Goal: Check status: Check status

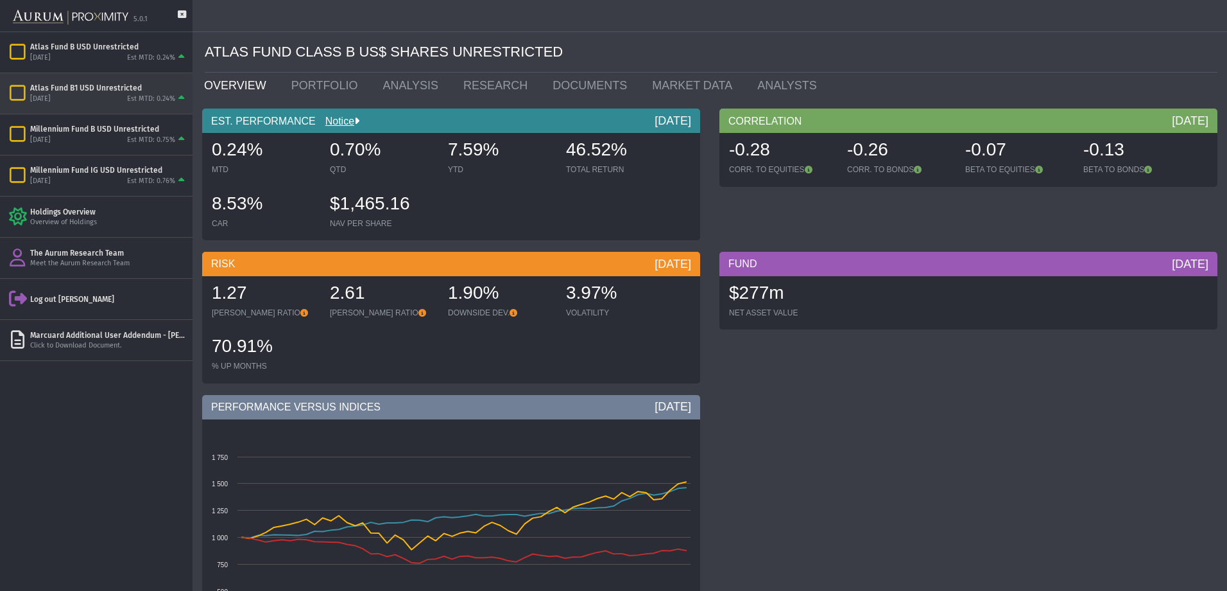
click at [78, 92] on div "Atlas Fund B1 USD Unrestricted" at bounding box center [108, 88] width 157 height 10
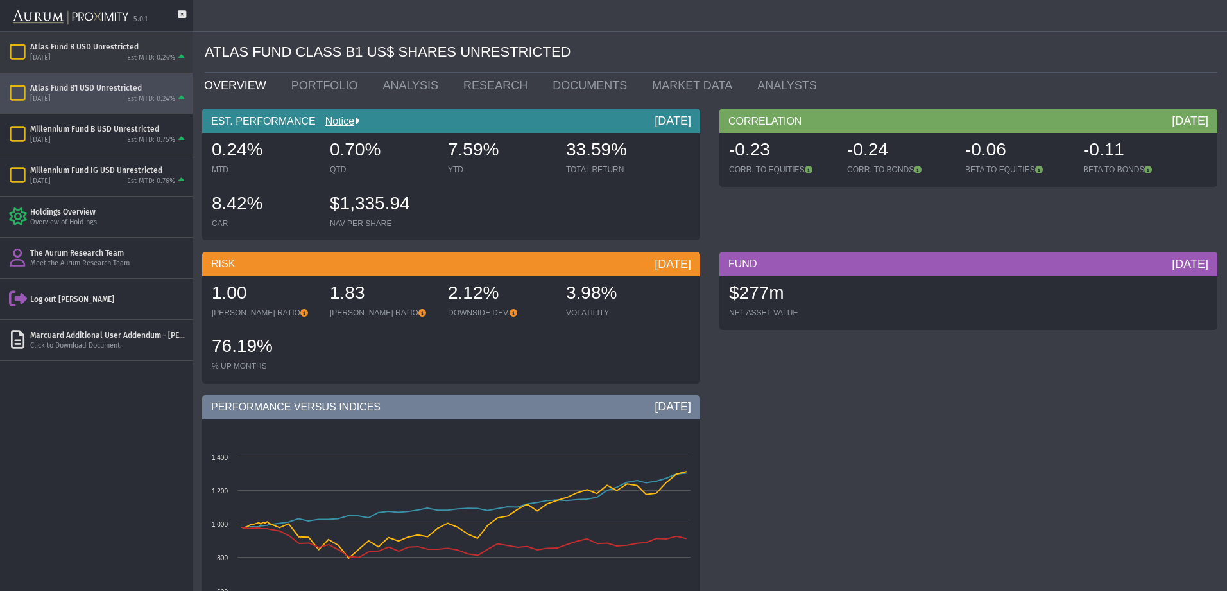
click at [105, 58] on div "[DATE] Est MTD: 0.24%" at bounding box center [108, 58] width 157 height 12
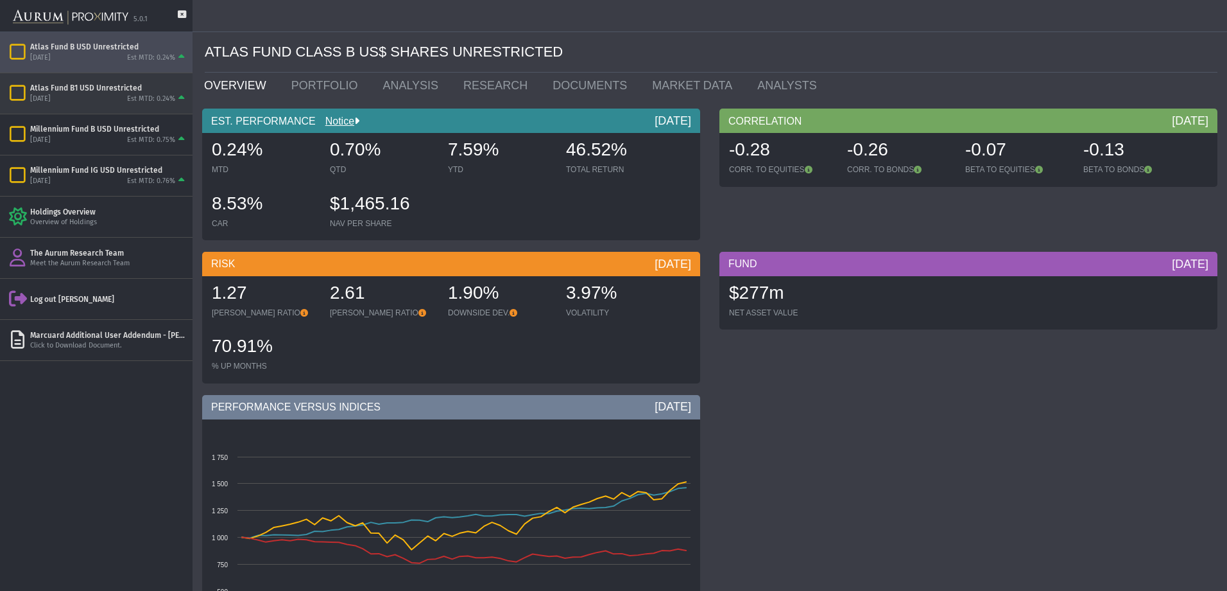
click at [87, 103] on div "[DATE] Est MTD: 0.24%" at bounding box center [108, 99] width 157 height 12
